Goal: Navigation & Orientation: Find specific page/section

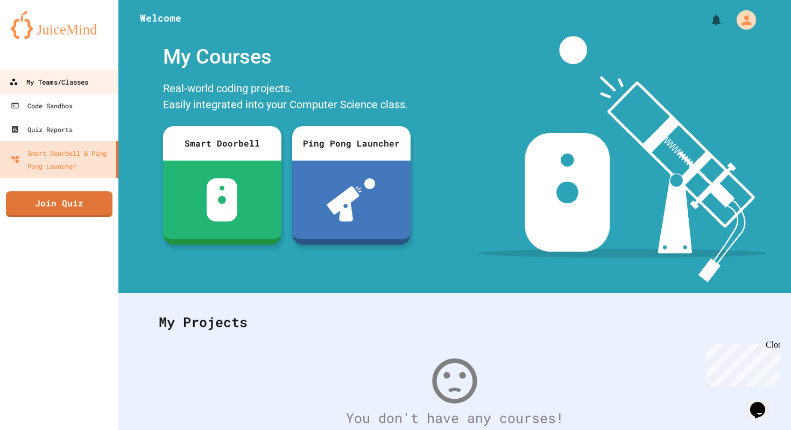
click at [79, 91] on link "My Teams/Classes" at bounding box center [59, 81] width 122 height 24
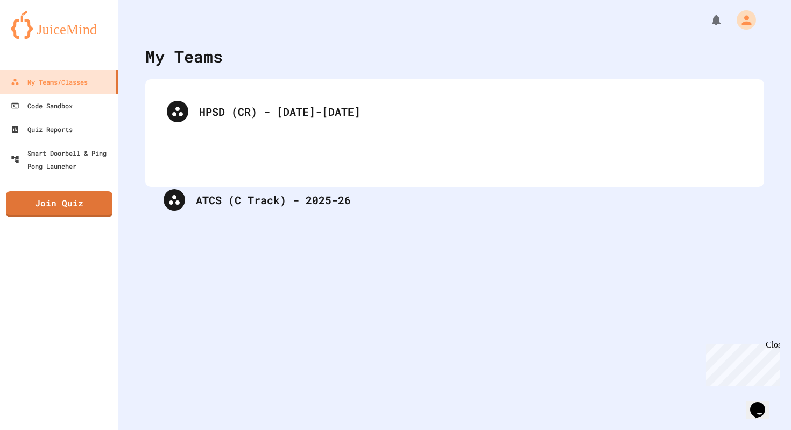
drag, startPoint x: 341, startPoint y: 175, endPoint x: 337, endPoint y: 222, distance: 46.4
click at [337, 222] on div "My Teams HPSD (CR) - [DATE]-[DATE] ATCS (C Track) - 2025-26" at bounding box center [454, 215] width 673 height 430
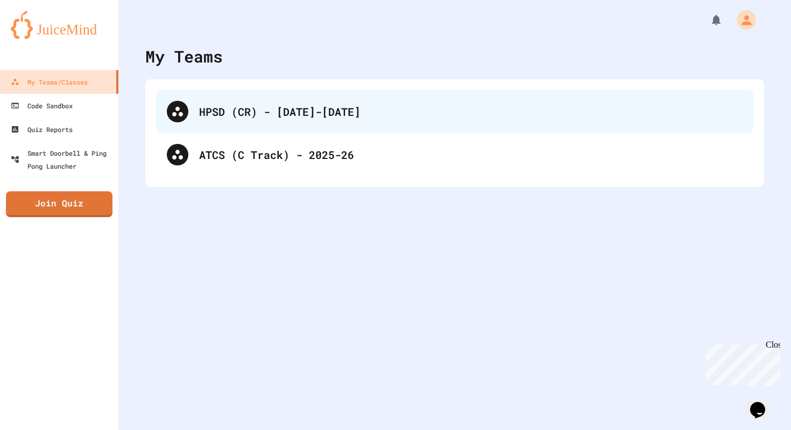
click at [330, 118] on div "HPSD (CR) - [DATE]-[DATE]" at bounding box center [471, 111] width 544 height 16
